Goal: Task Accomplishment & Management: Manage account settings

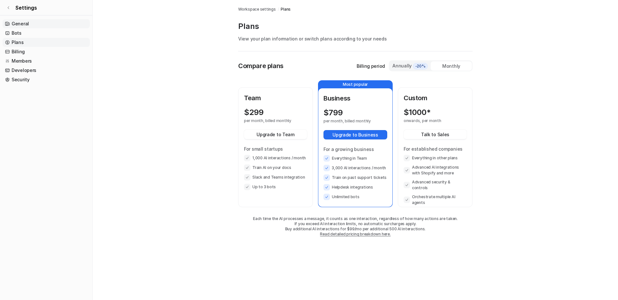
click at [36, 24] on link "General" at bounding box center [46, 23] width 87 height 9
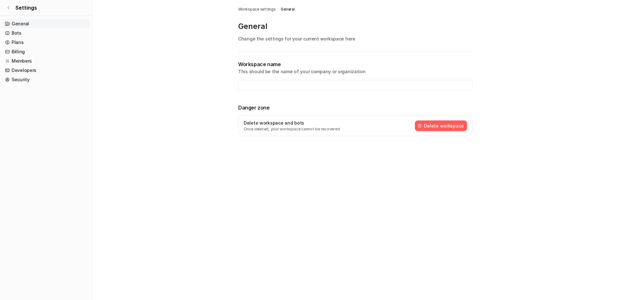
type input "********"
click at [17, 5] on span "Settings" at bounding box center [26, 8] width 22 height 8
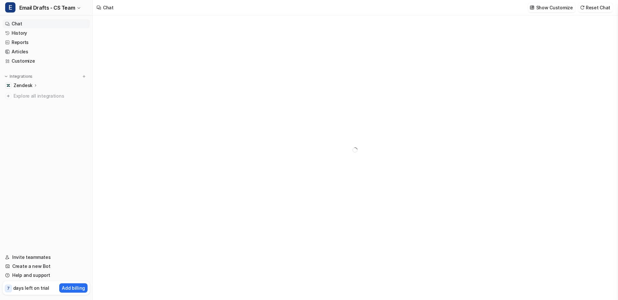
type textarea "**********"
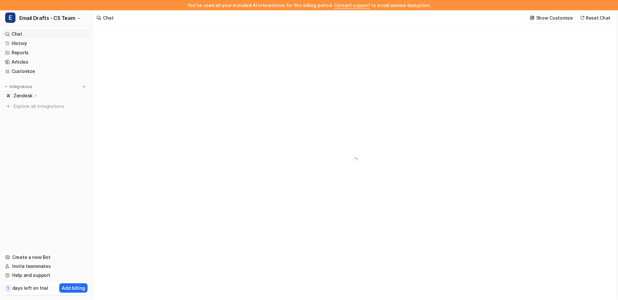
click at [26, 288] on p "days left on trial" at bounding box center [30, 288] width 36 height 7
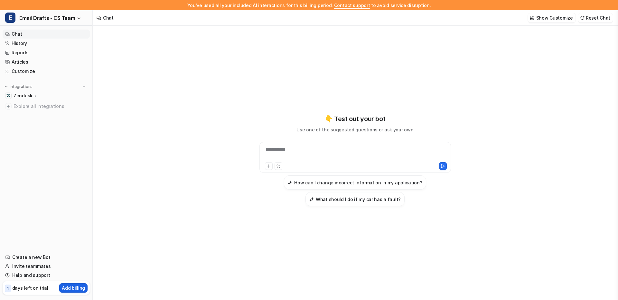
click at [73, 285] on p "Add billing" at bounding box center [73, 288] width 23 height 7
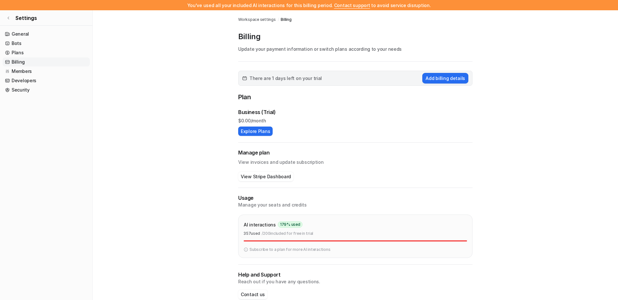
scroll to position [12, 0]
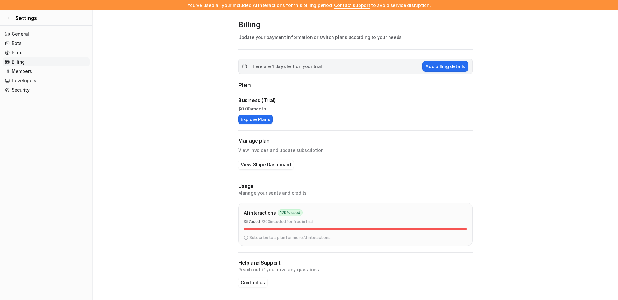
click at [255, 240] on p "Subscribe to a plan for more AI interactions" at bounding box center [289, 238] width 81 height 6
click at [455, 71] on button "Add billing details" at bounding box center [445, 66] width 46 height 11
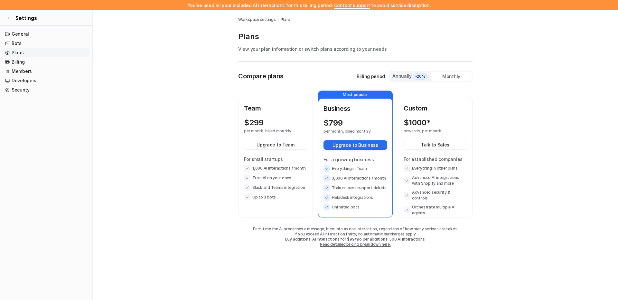
click at [358, 6] on span "Contact support" at bounding box center [352, 5] width 36 height 5
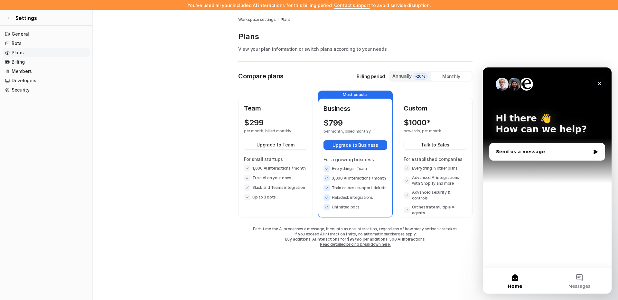
click at [600, 82] on icon "Close" at bounding box center [599, 84] width 4 height 4
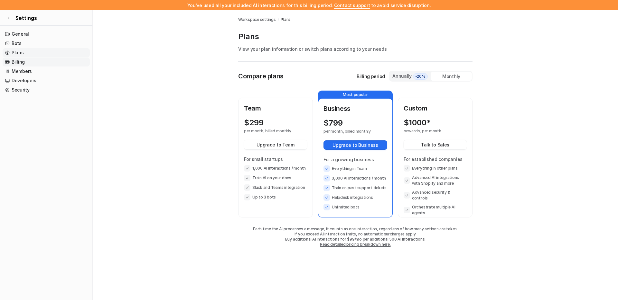
click at [17, 60] on link "Billing" at bounding box center [46, 62] width 87 height 9
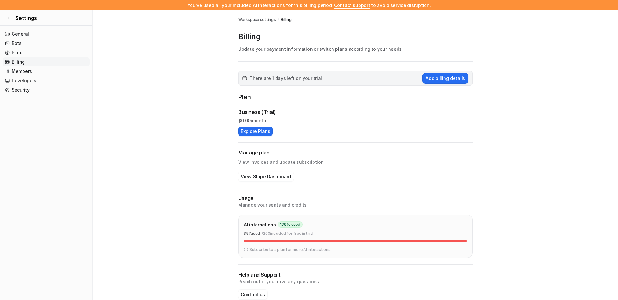
scroll to position [12, 0]
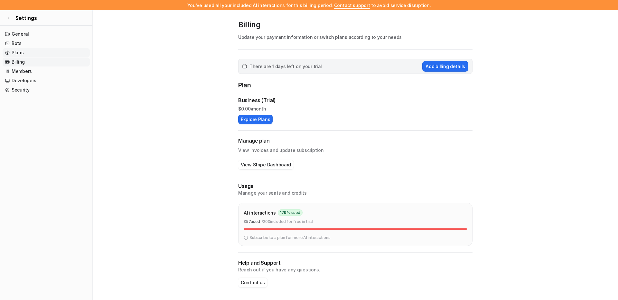
click at [14, 51] on link "Plans" at bounding box center [46, 52] width 87 height 9
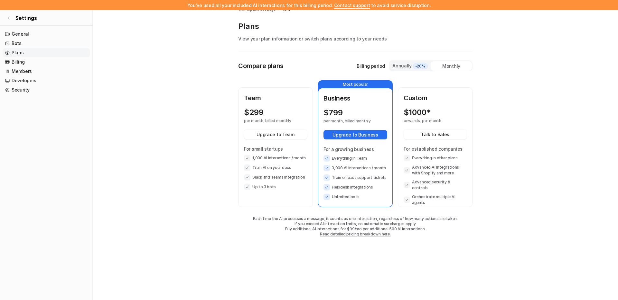
scroll to position [10, 0]
click at [16, 45] on link "Bots" at bounding box center [46, 43] width 87 height 9
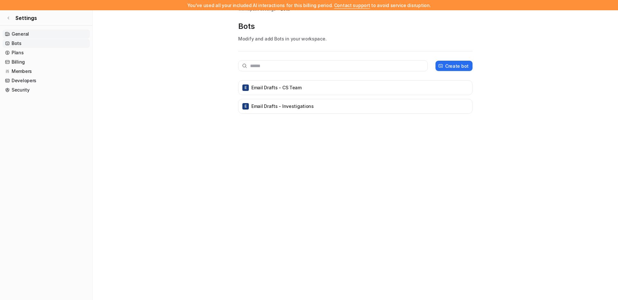
click at [21, 32] on link "General" at bounding box center [46, 34] width 87 height 9
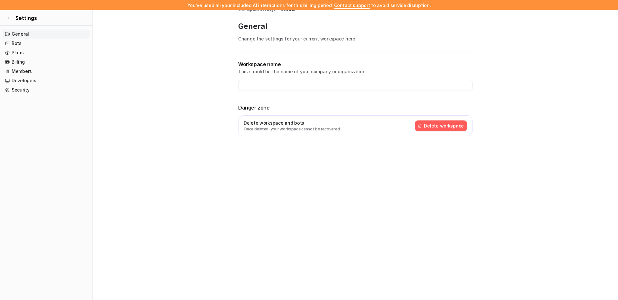
type input "********"
click at [16, 44] on link "Bots" at bounding box center [46, 43] width 87 height 9
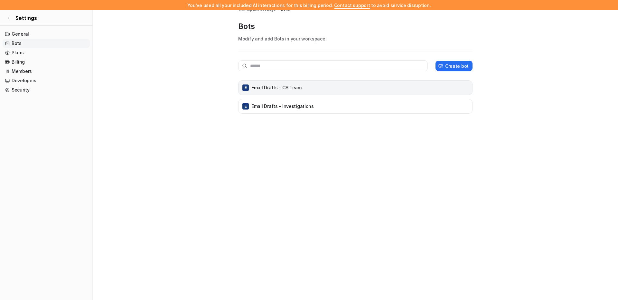
click at [301, 90] on div "E Email Drafts - CS Team" at bounding box center [355, 87] width 228 height 9
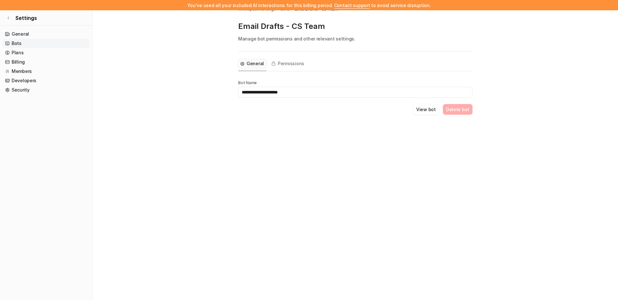
click at [280, 92] on input "**********" at bounding box center [355, 92] width 234 height 11
click at [17, 16] on span "Settings" at bounding box center [26, 18] width 22 height 8
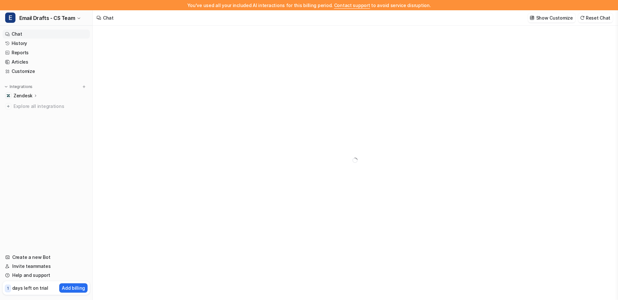
type textarea "**********"
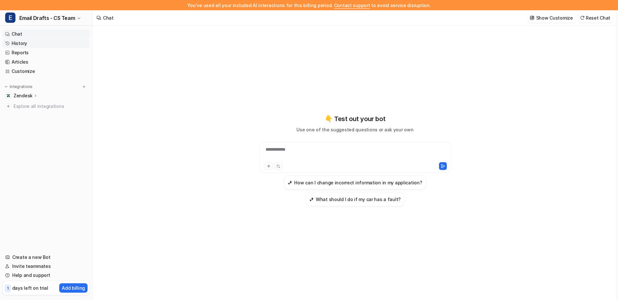
click at [43, 46] on link "History" at bounding box center [46, 43] width 87 height 9
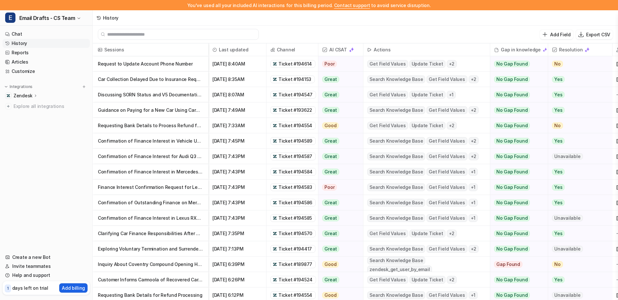
click at [68, 289] on p "Add billing" at bounding box center [73, 288] width 23 height 7
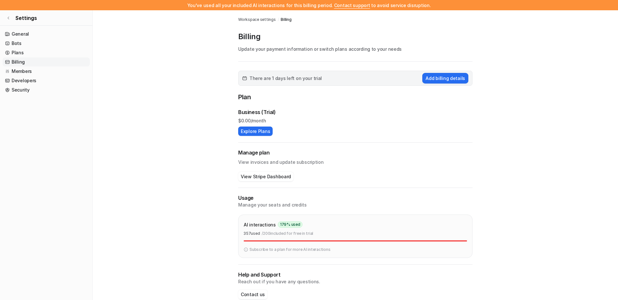
scroll to position [12, 0]
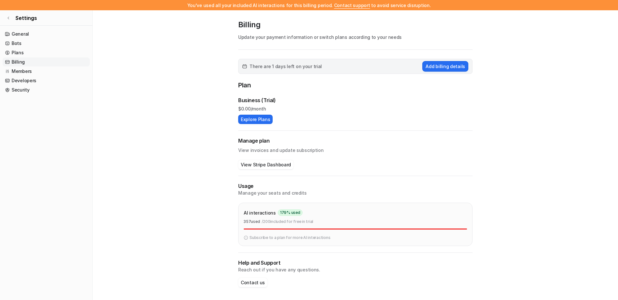
click at [244, 239] on img at bounding box center [246, 238] width 5 height 6
